Goal: Find specific page/section

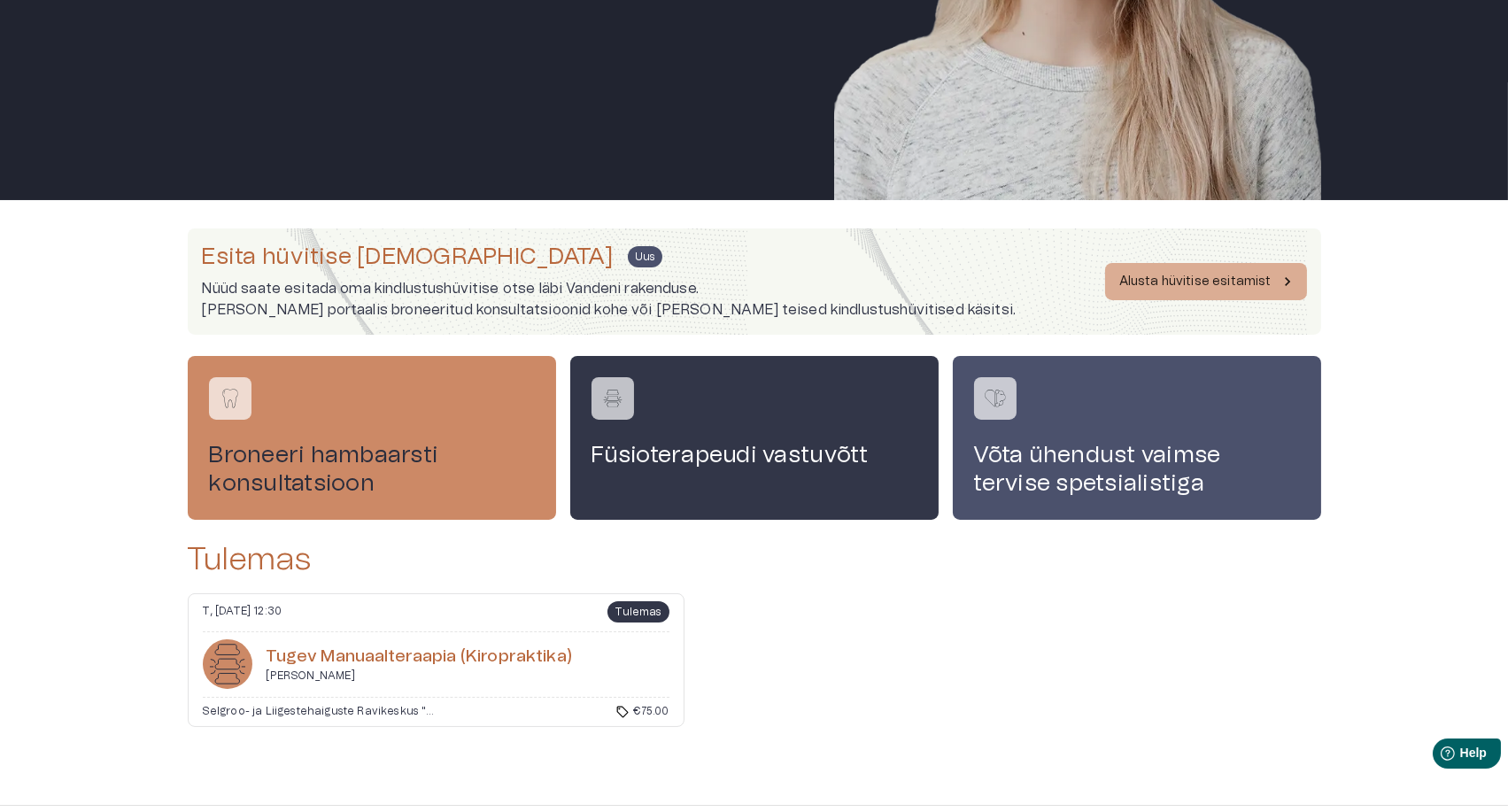
scroll to position [312, 0]
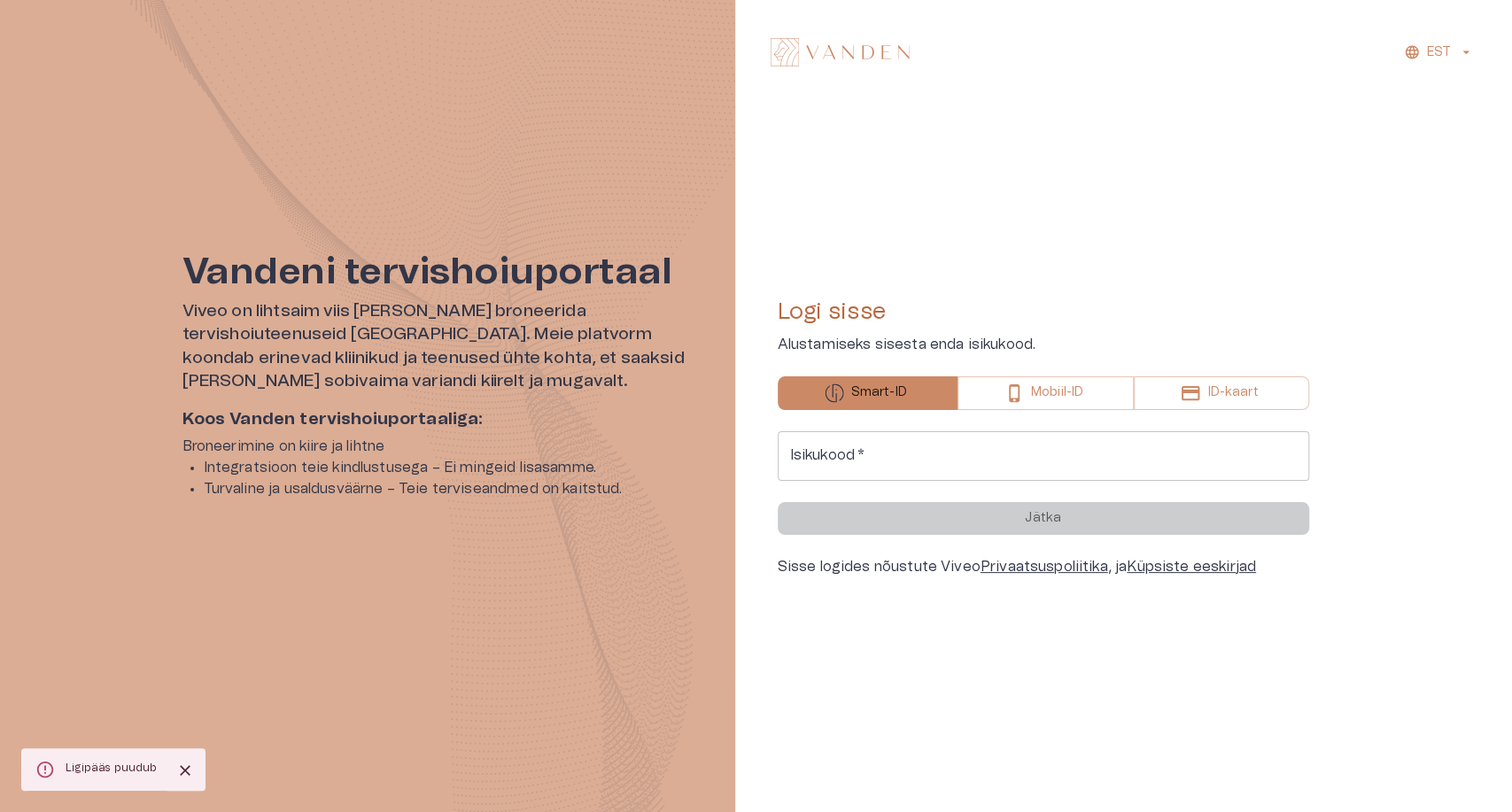
drag, startPoint x: 940, startPoint y: 450, endPoint x: 957, endPoint y: 478, distance: 32.8
click at [940, 449] on input "Isikukood   *" at bounding box center [1043, 456] width 531 height 50
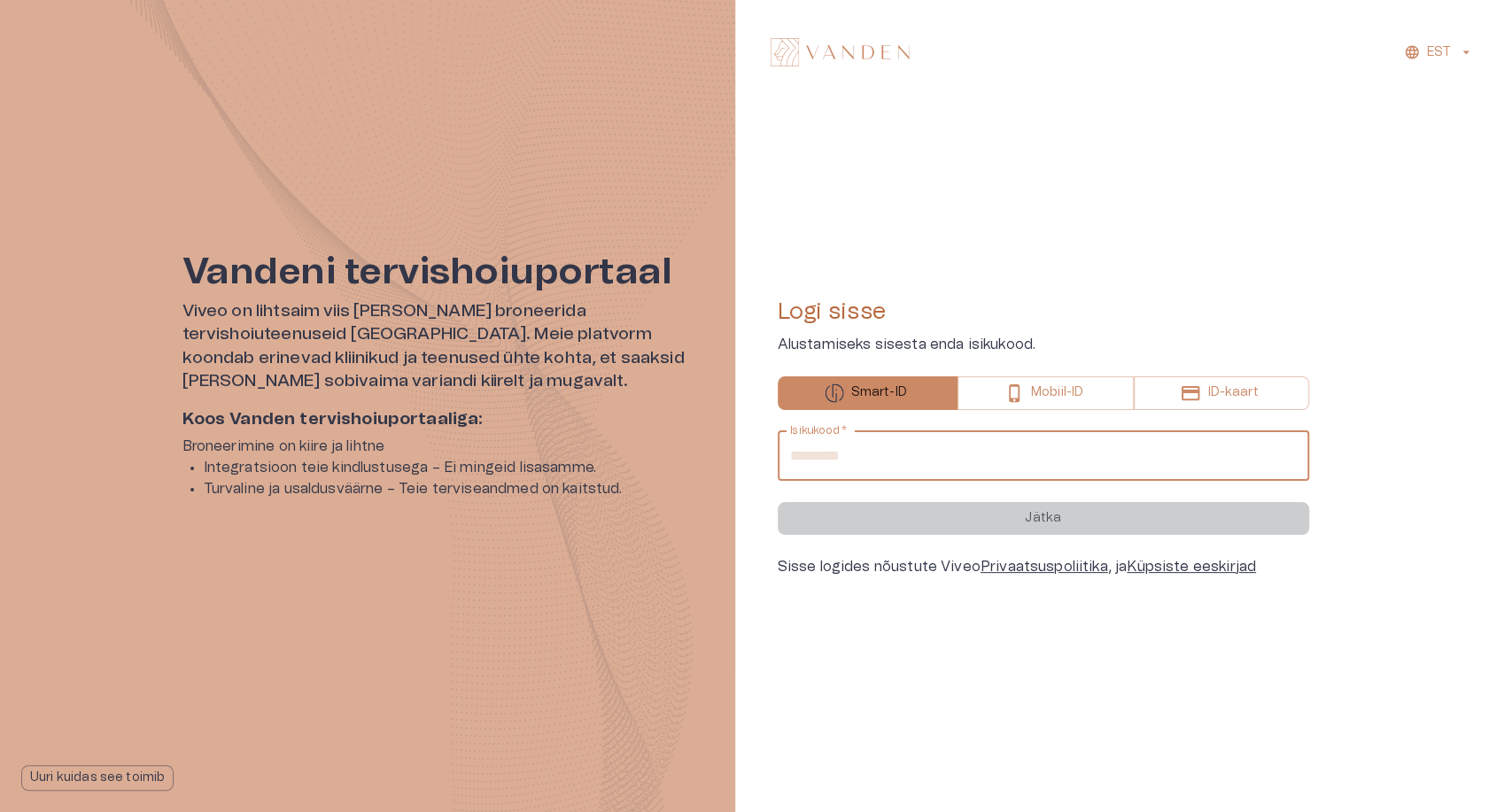
type input "**********"
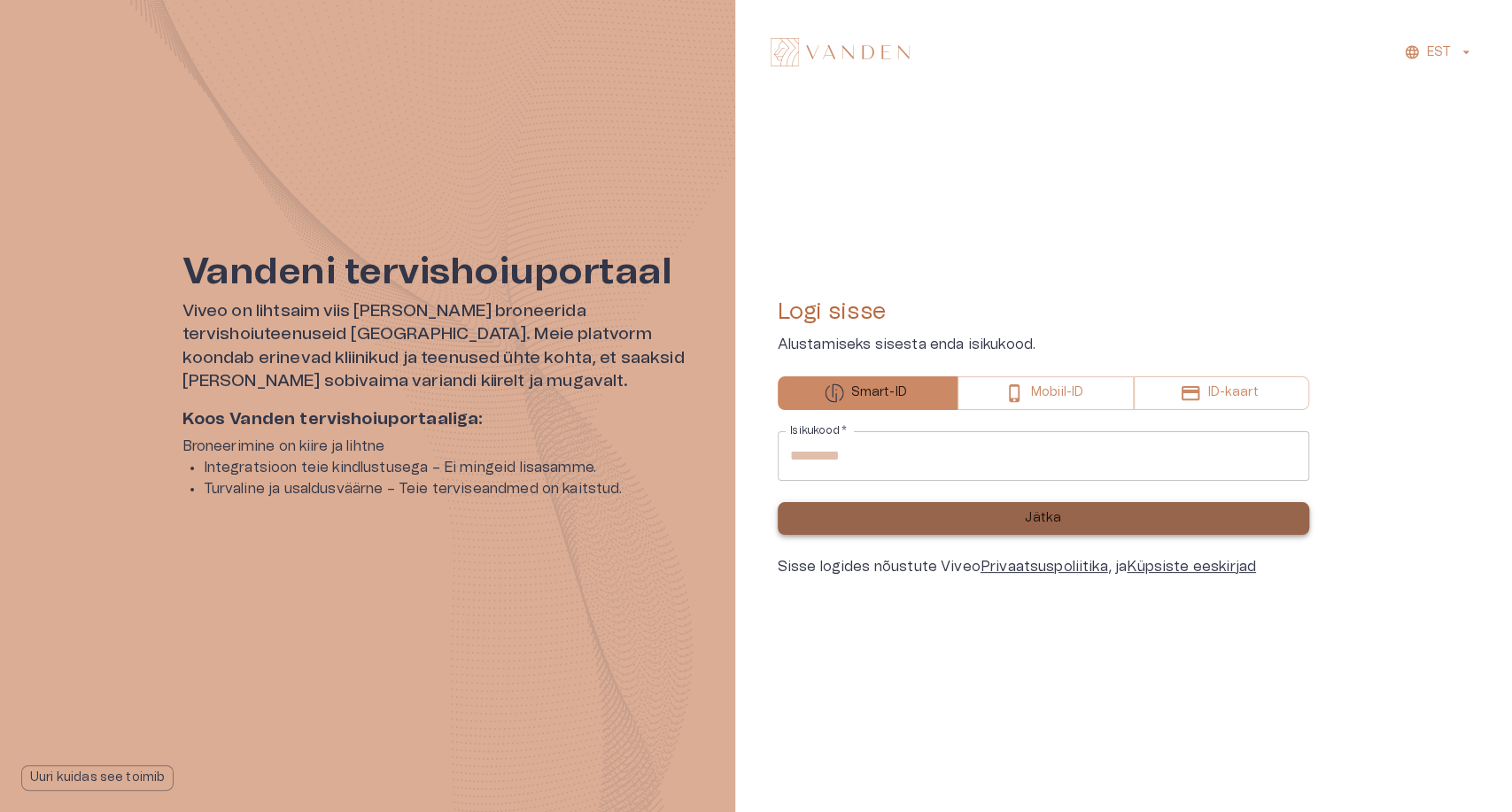
click at [906, 514] on button "Jätka" at bounding box center [1043, 518] width 531 height 33
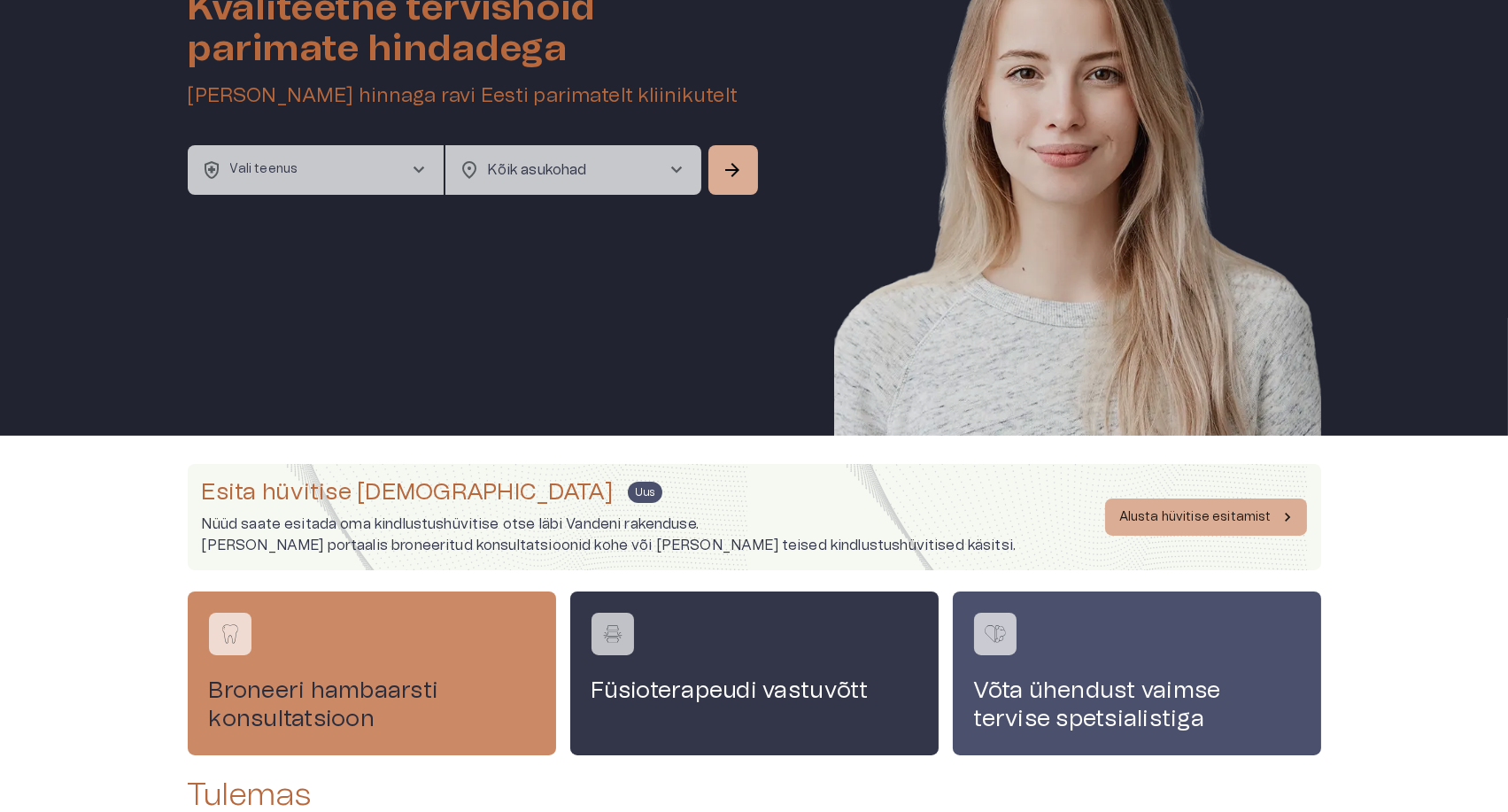
scroll to position [411, 0]
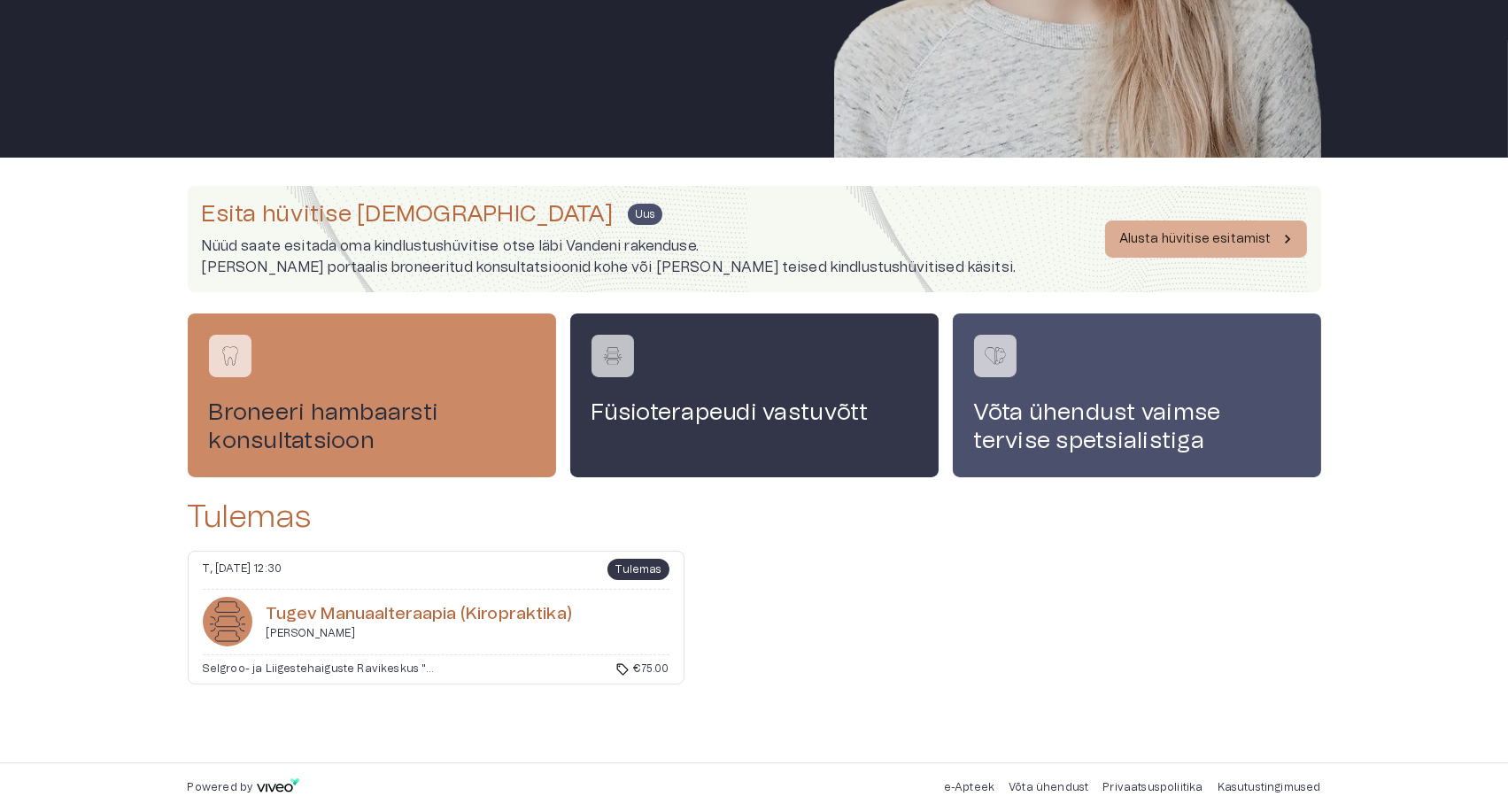
click at [423, 561] on div "T, 30 sept 2025 @ 12:30 Tulemas" at bounding box center [436, 573] width 467 height 31
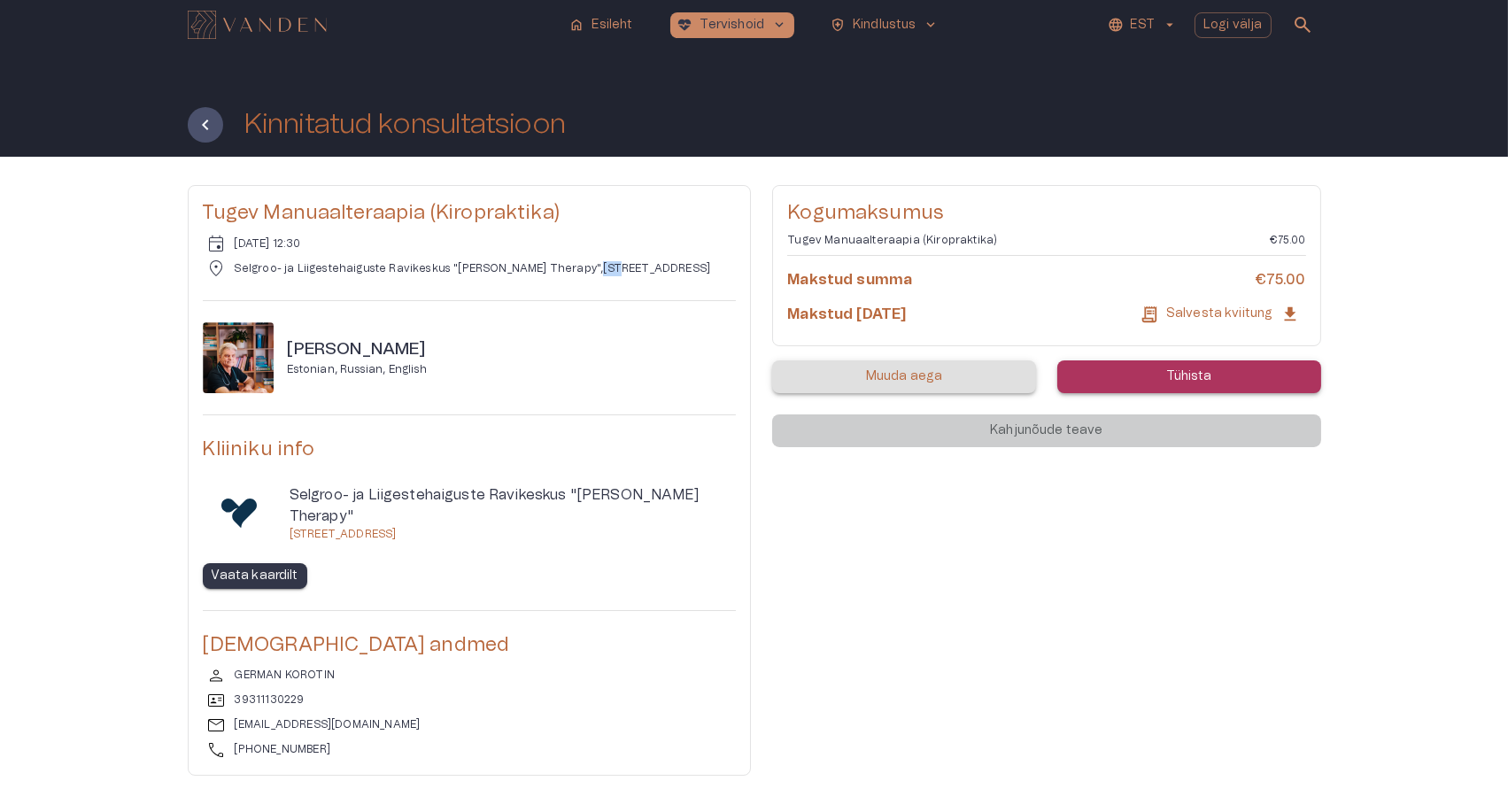
drag, startPoint x: 552, startPoint y: 260, endPoint x: 575, endPoint y: 261, distance: 23.0
click at [575, 261] on p "Selgroo- ja Liigestehaiguste Ravikeskus "Goltsman Therapy" , Mustamäe tee 5-5.k…" at bounding box center [473, 268] width 477 height 15
copy p "Mus"
click at [557, 263] on p "Selgroo- ja Liigestehaiguste Ravikeskus "Goltsman Therapy" , Mustamäe tee 5-5.k…" at bounding box center [473, 268] width 477 height 15
drag, startPoint x: 554, startPoint y: 262, endPoint x: 681, endPoint y: 262, distance: 127.0
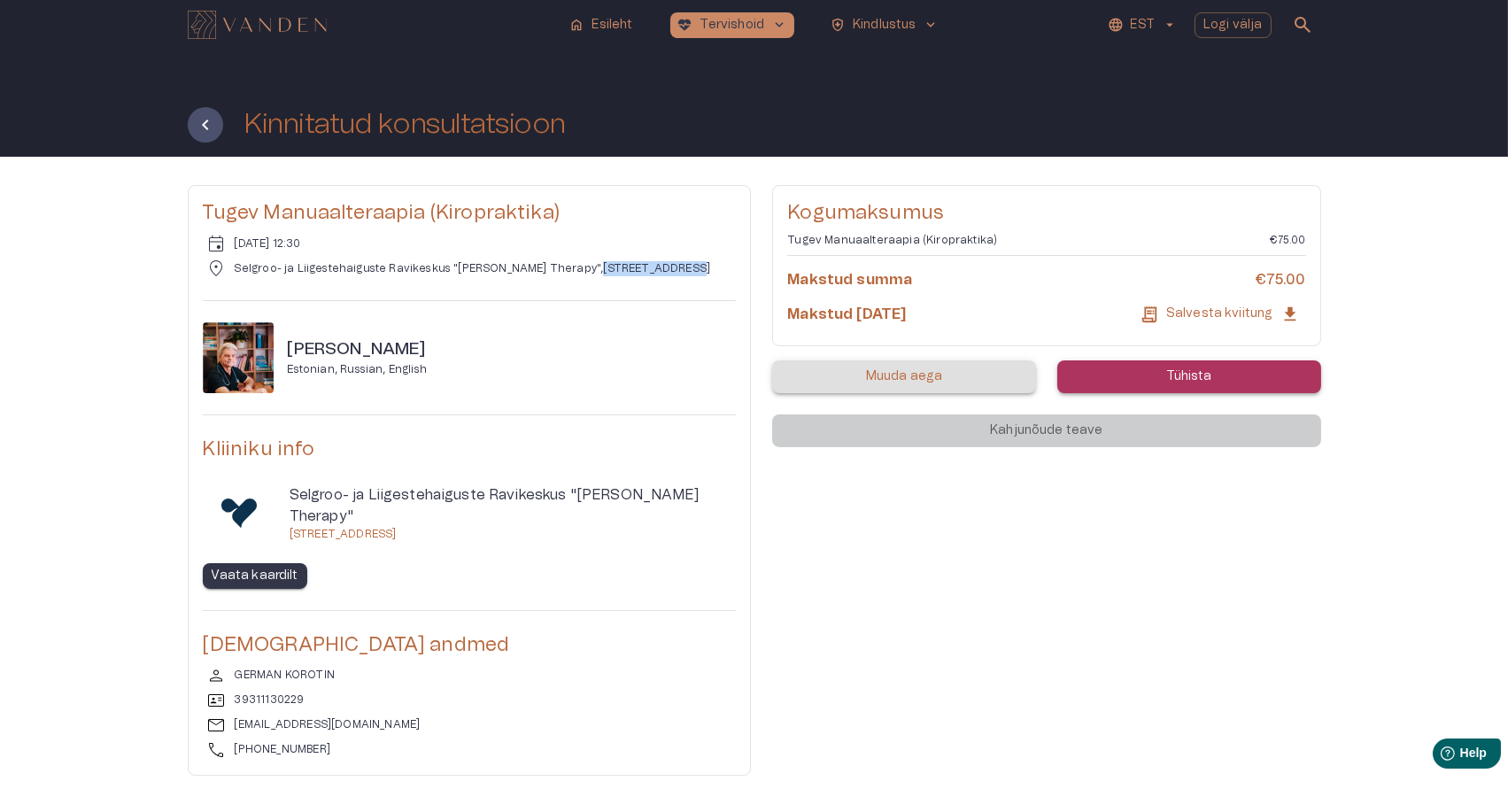
click at [681, 262] on p "Selgroo- ja Liigestehaiguste Ravikeskus "Goltsman Therapy" , Mustamäe tee 5-5.k…" at bounding box center [473, 268] width 477 height 15
copy p "Mustamäe tee 5-5.korrus"
